Goal: Transaction & Acquisition: Purchase product/service

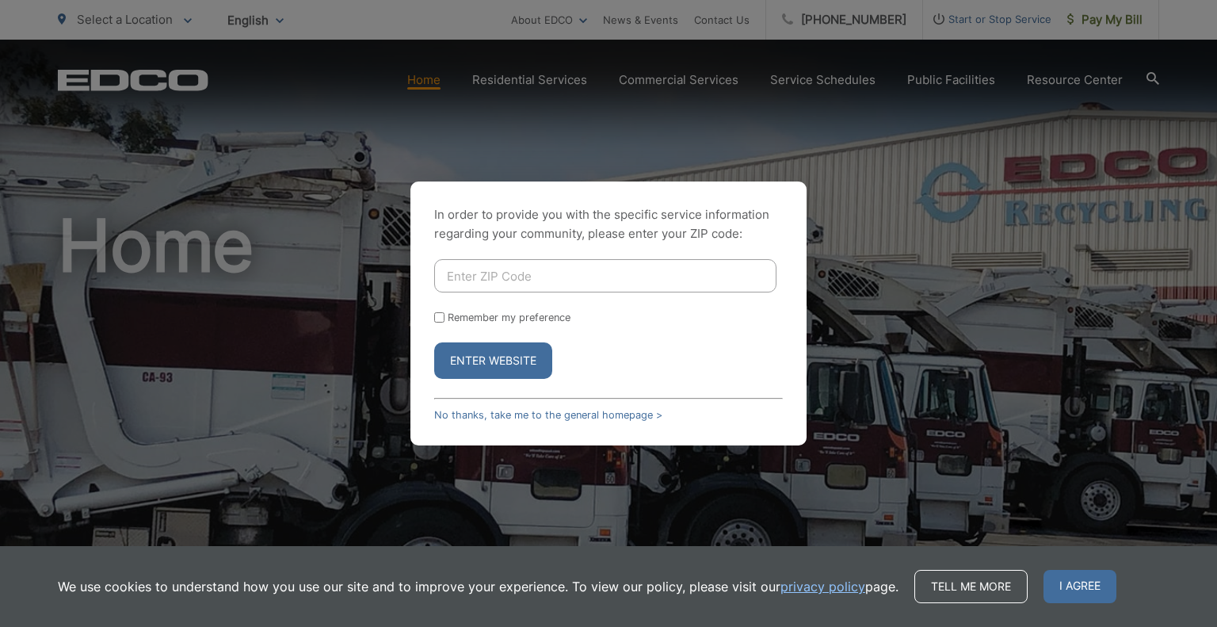
click at [547, 281] on input "Enter ZIP Code" at bounding box center [605, 275] width 342 height 33
type input "92007"
click at [490, 364] on button "Enter Website" at bounding box center [493, 360] width 118 height 36
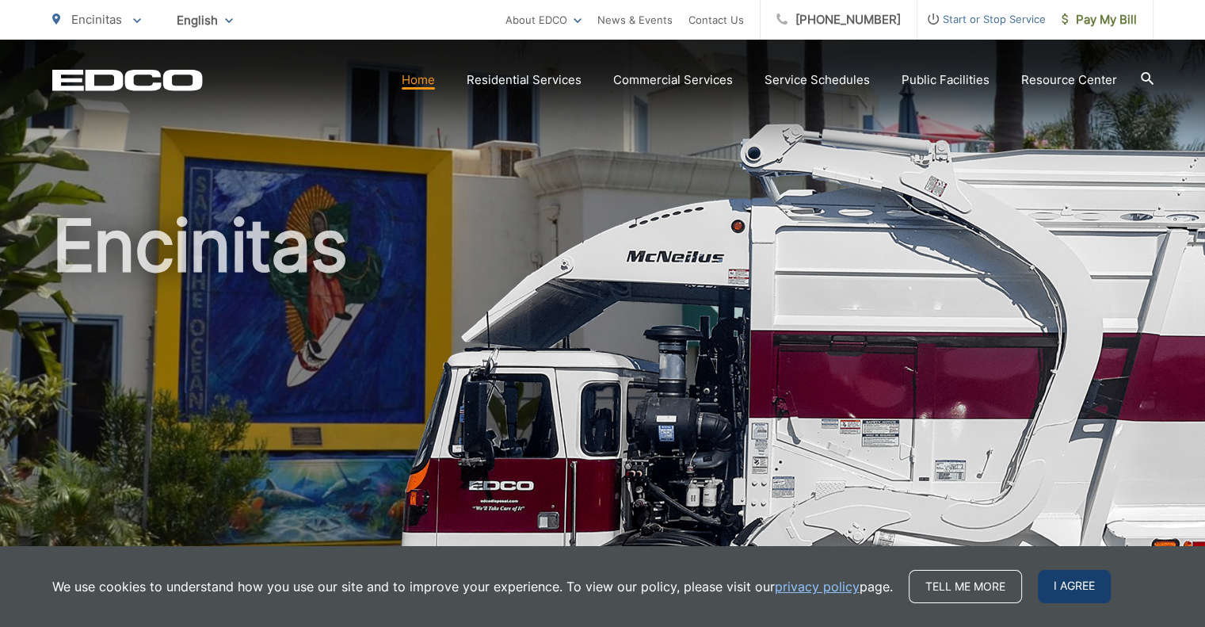
click at [1058, 581] on span "I agree" at bounding box center [1074, 586] width 73 height 33
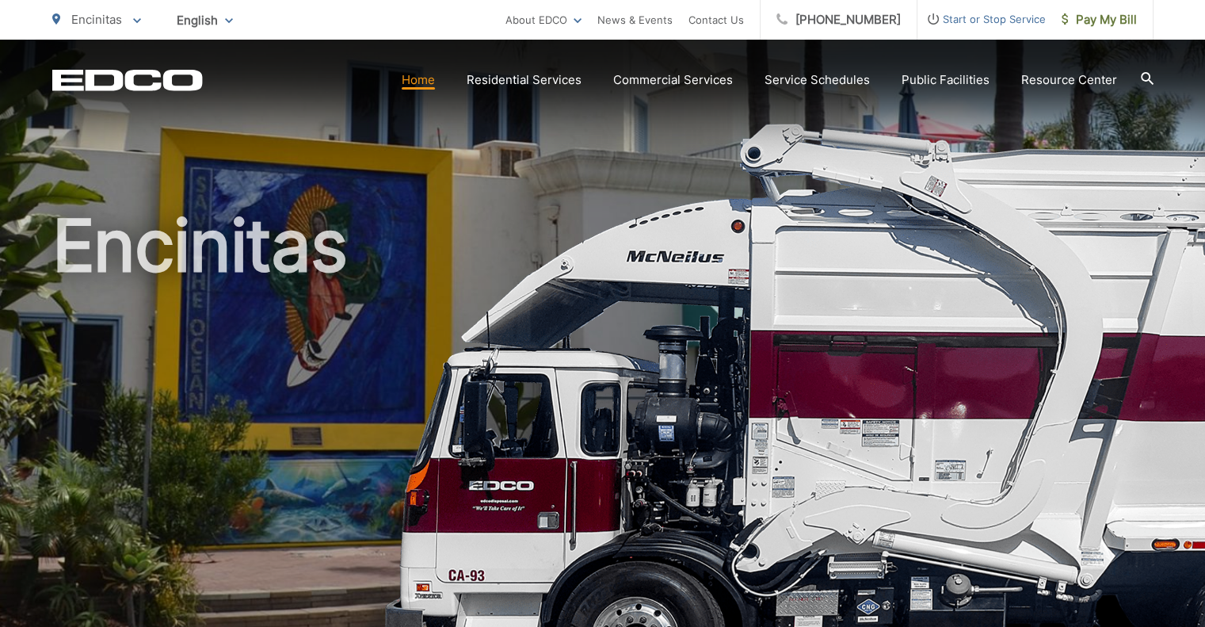
click at [116, 15] on span "Encinitas" at bounding box center [96, 19] width 51 height 15
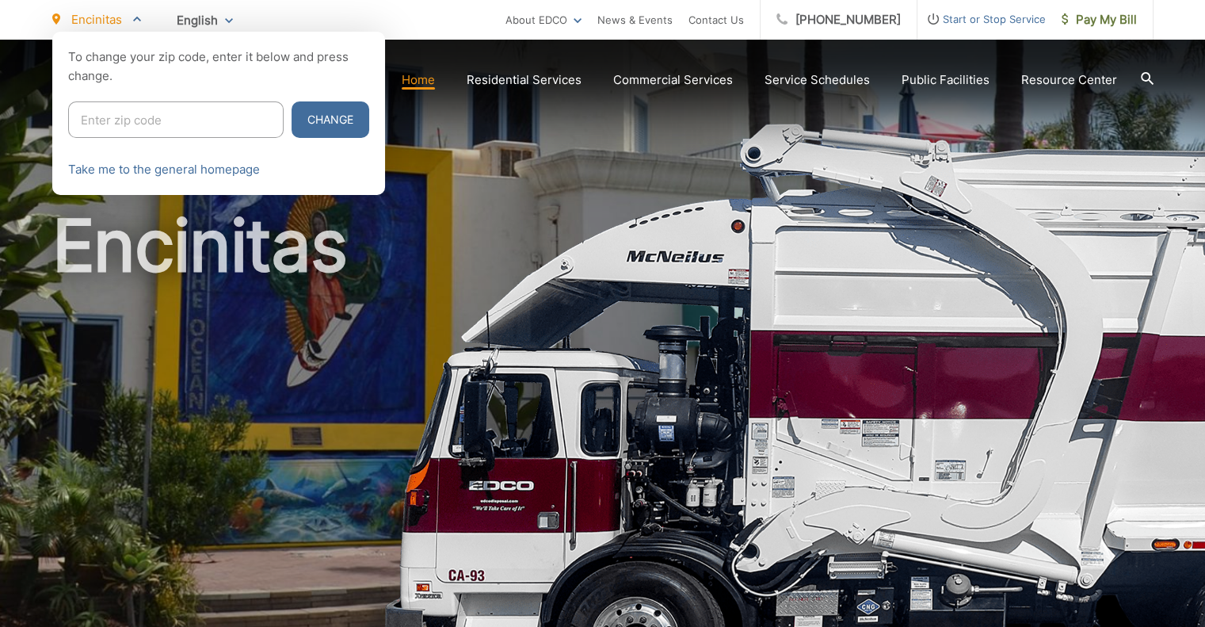
click at [116, 16] on span "Encinitas" at bounding box center [96, 19] width 51 height 15
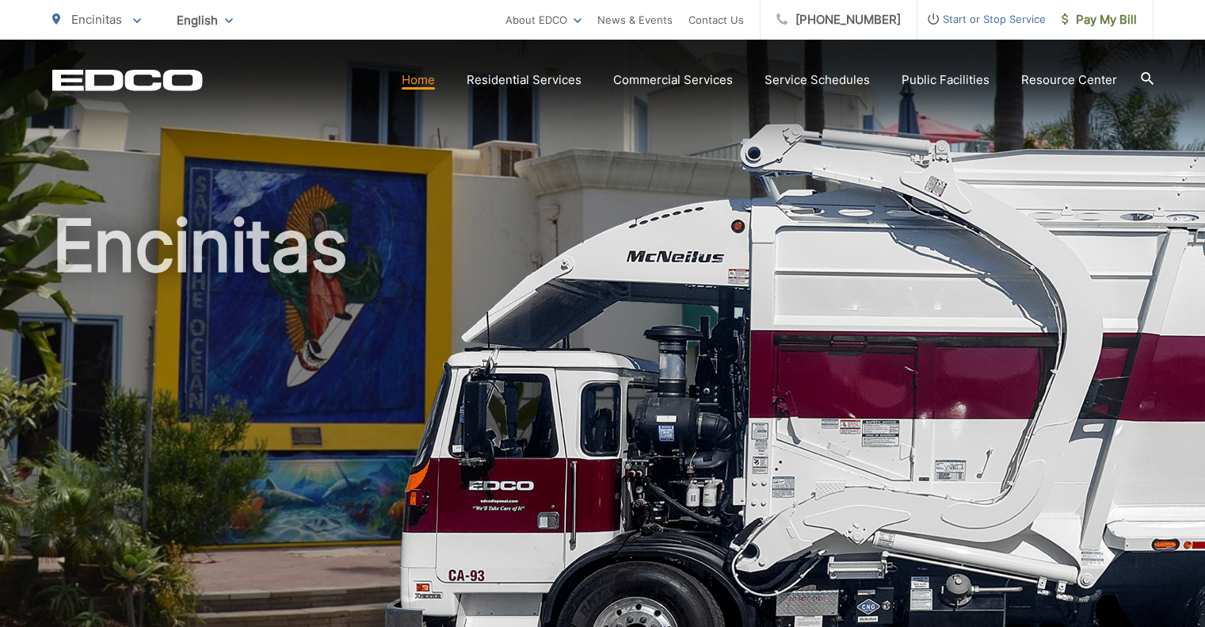
click at [120, 82] on icon "EDCD logo. Return to the homepage." at bounding box center [127, 80] width 150 height 21
click at [764, 224] on h1 "Encinitas" at bounding box center [602, 456] width 1101 height 501
click at [220, 256] on h1 "Encinitas" at bounding box center [602, 456] width 1101 height 501
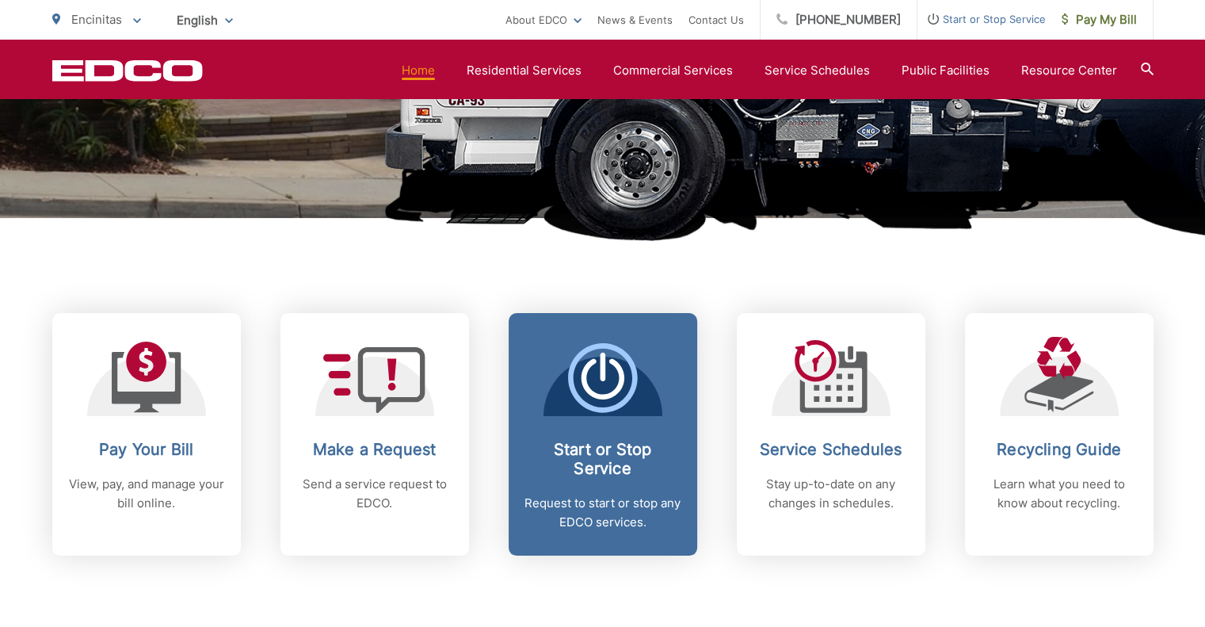
scroll to position [554, 0]
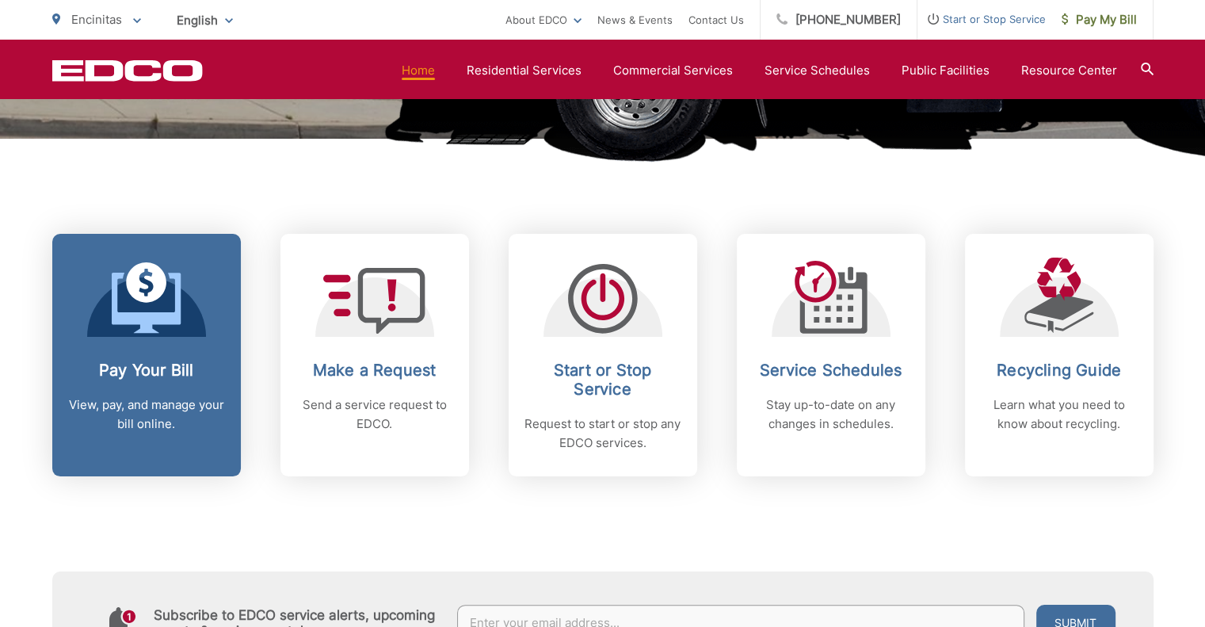
click at [131, 351] on link "Pay Your Bill View, pay, and manage your bill online." at bounding box center [146, 355] width 189 height 242
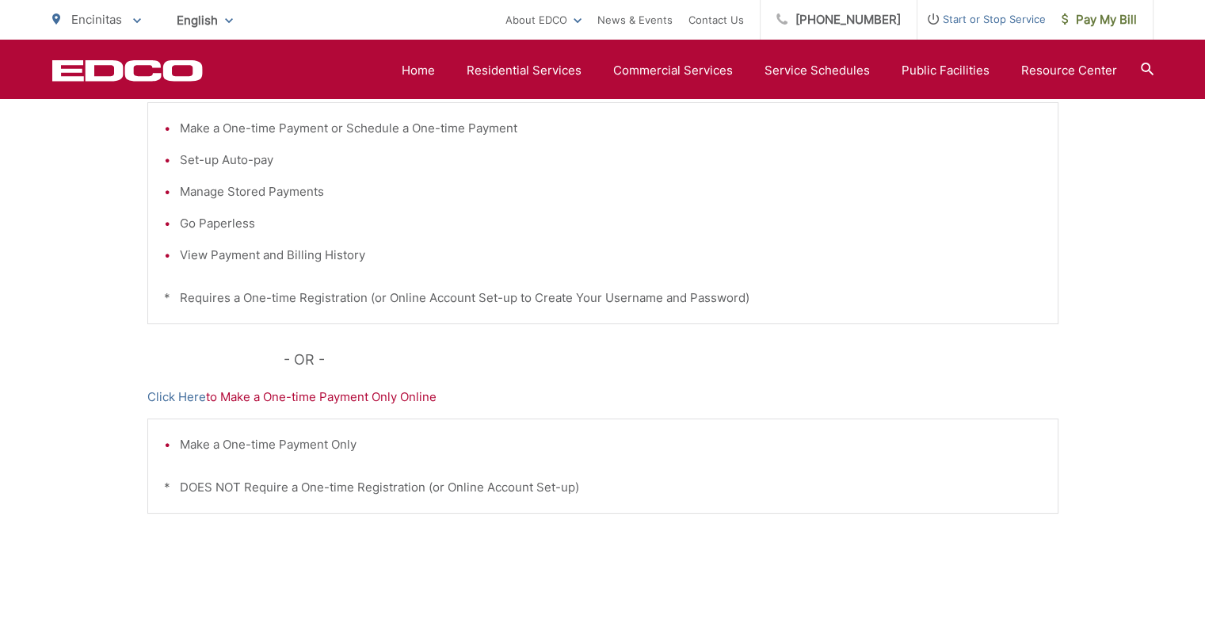
scroll to position [238, 0]
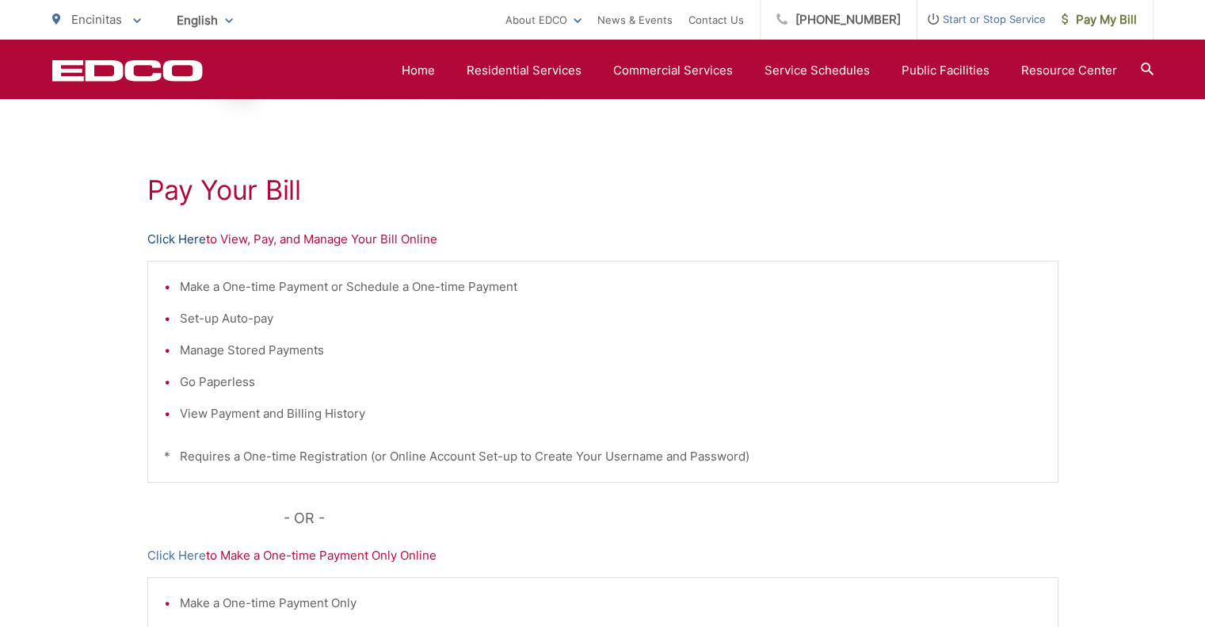
click at [175, 237] on link "Click Here" at bounding box center [176, 239] width 59 height 19
